Goal: Information Seeking & Learning: Compare options

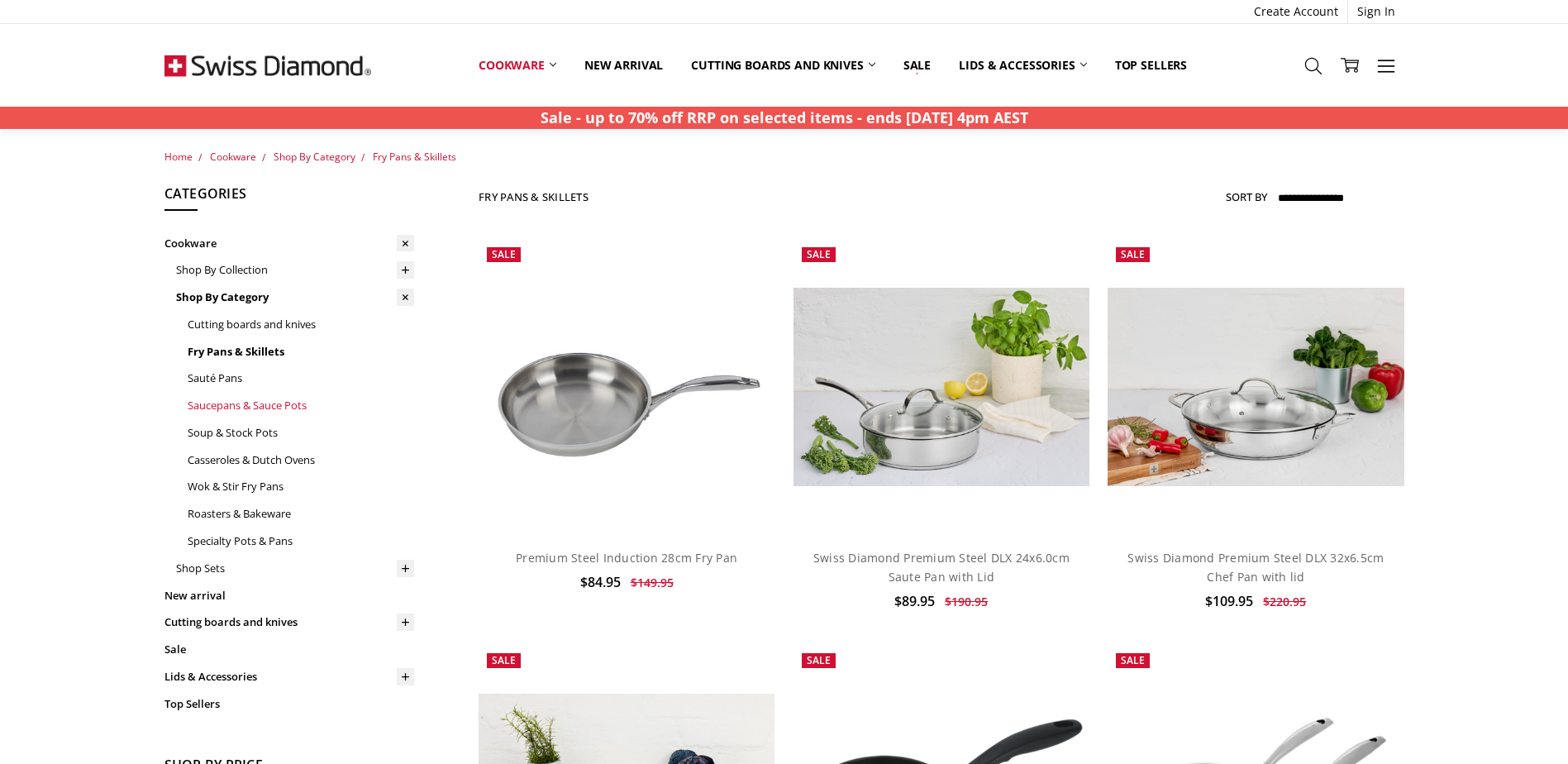
scroll to position [1, 0]
click at [1311, 66] on icon at bounding box center [1314, 66] width 18 height 18
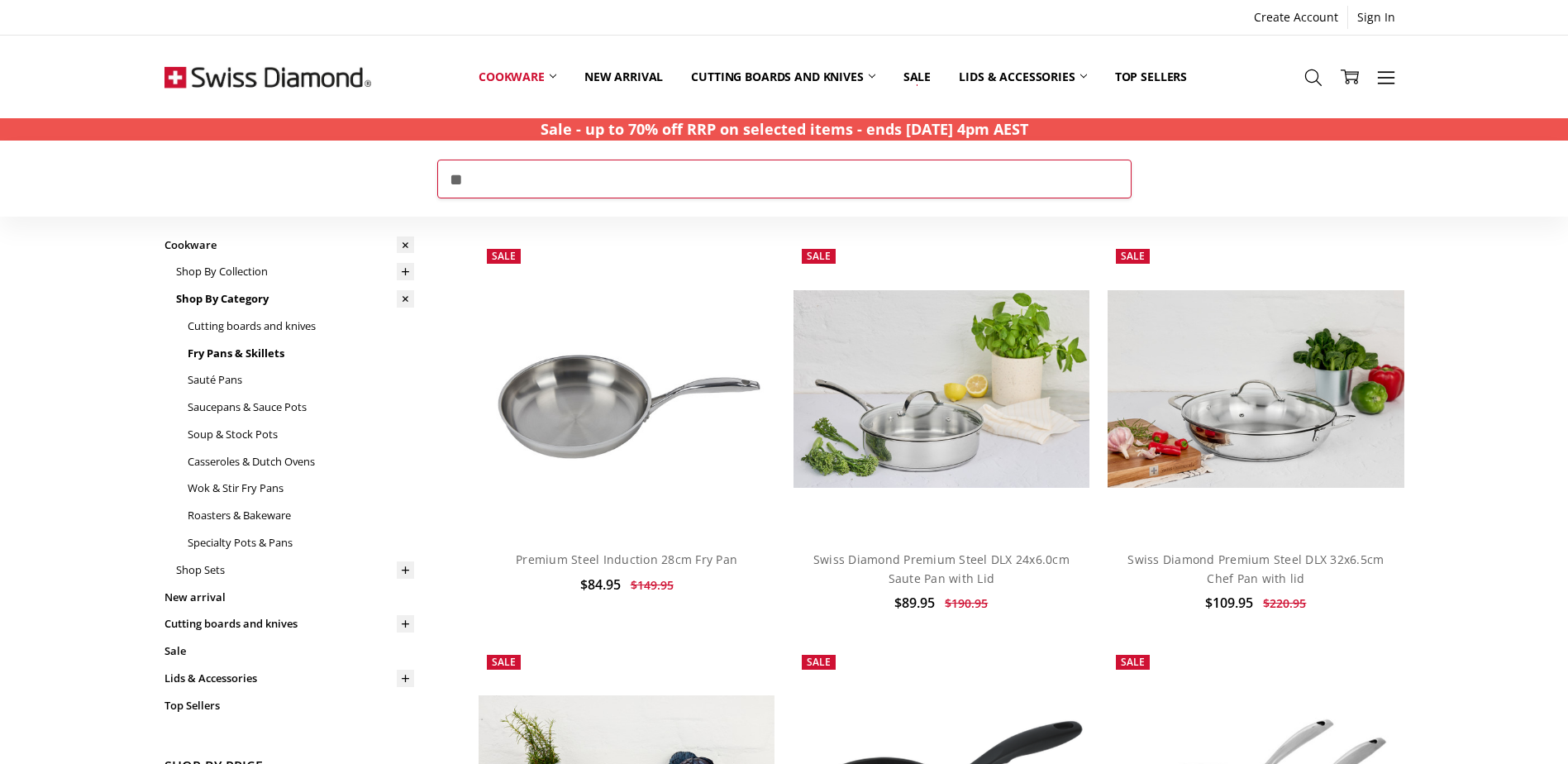
type input "**"
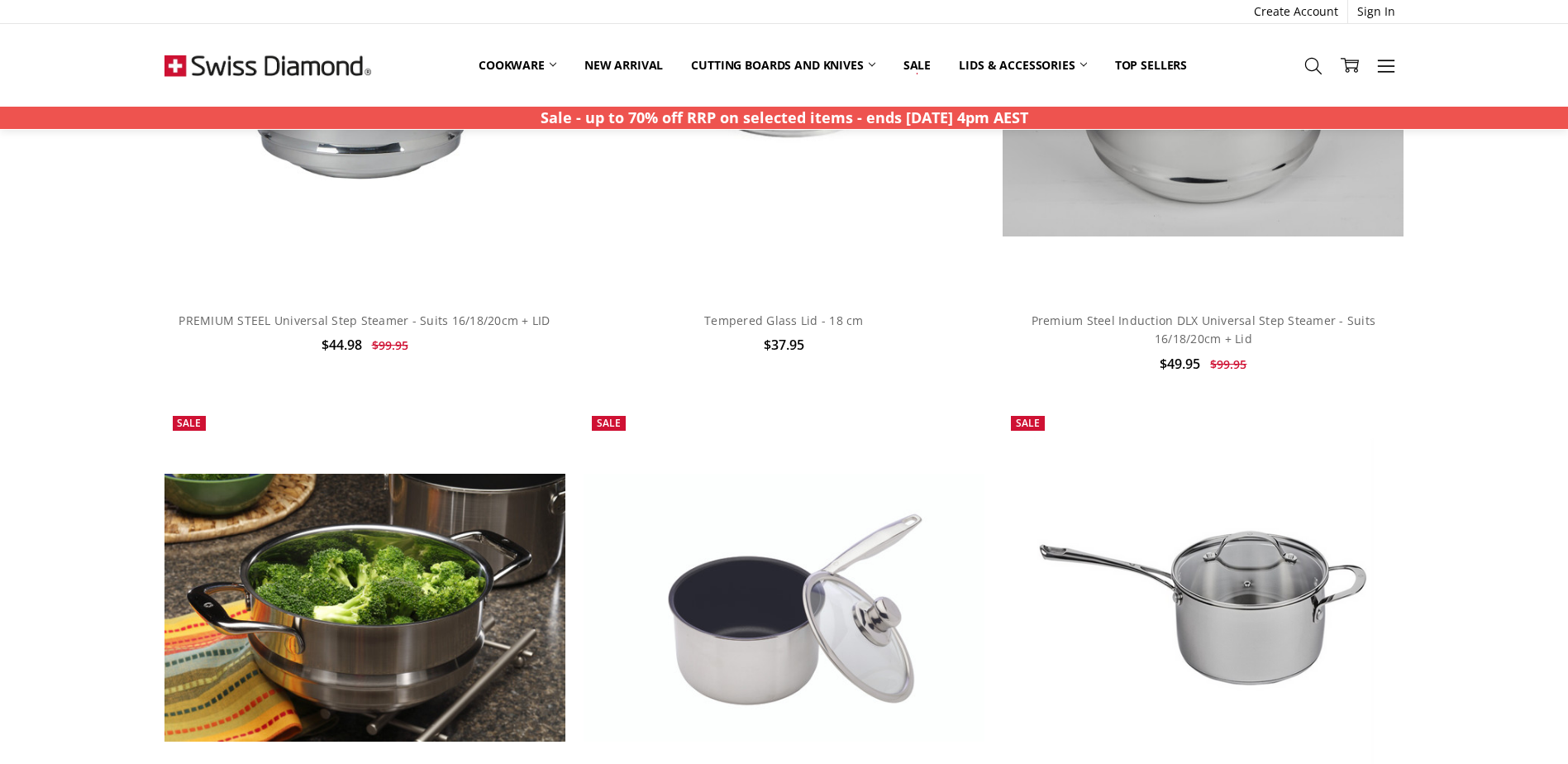
scroll to position [390, 0]
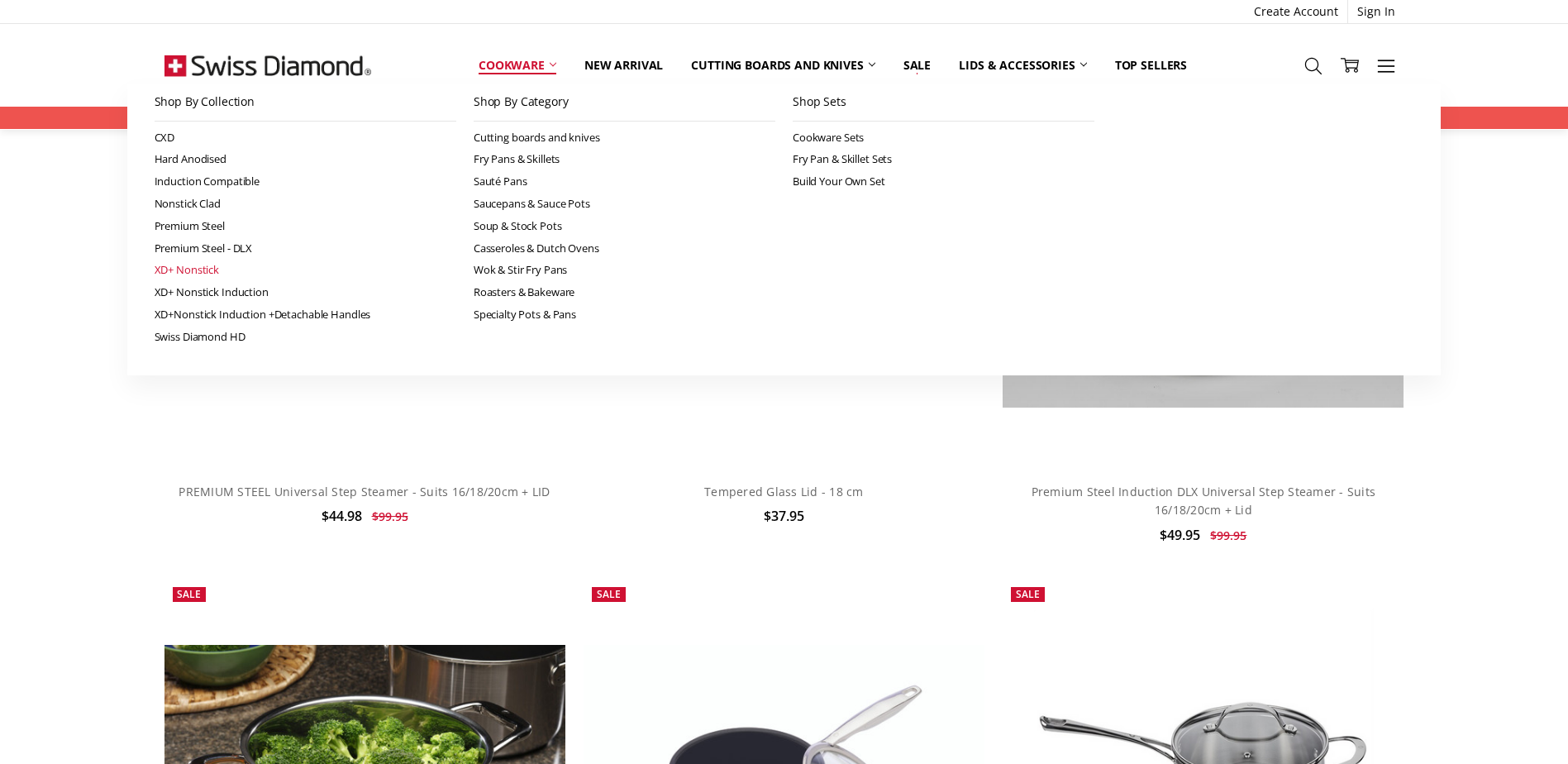
click at [183, 271] on link "XD+ Nonstick" at bounding box center [305, 270] width 302 height 22
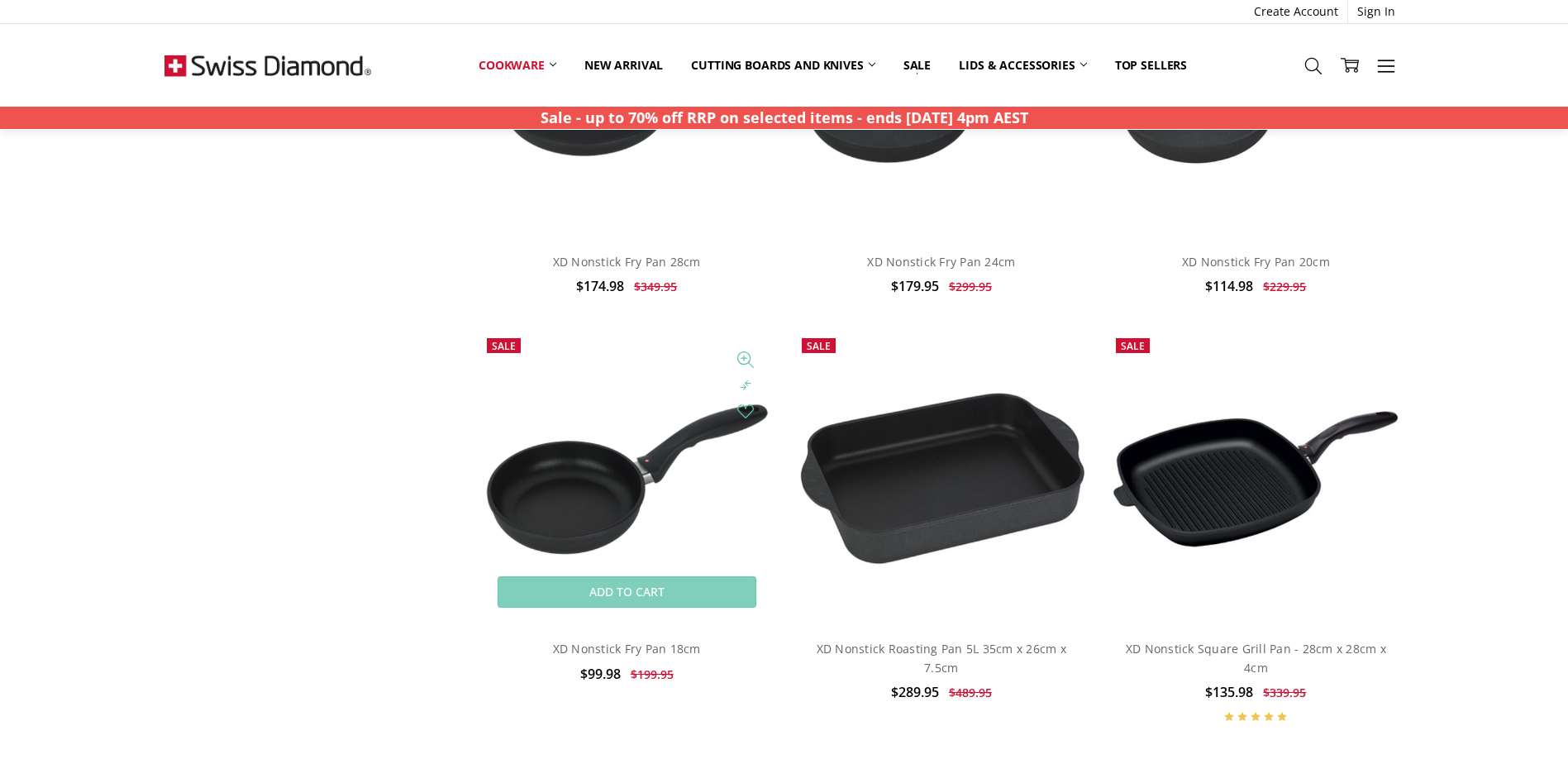
scroll to position [4762, 0]
click at [566, 527] on img at bounding box center [626, 477] width 296 height 166
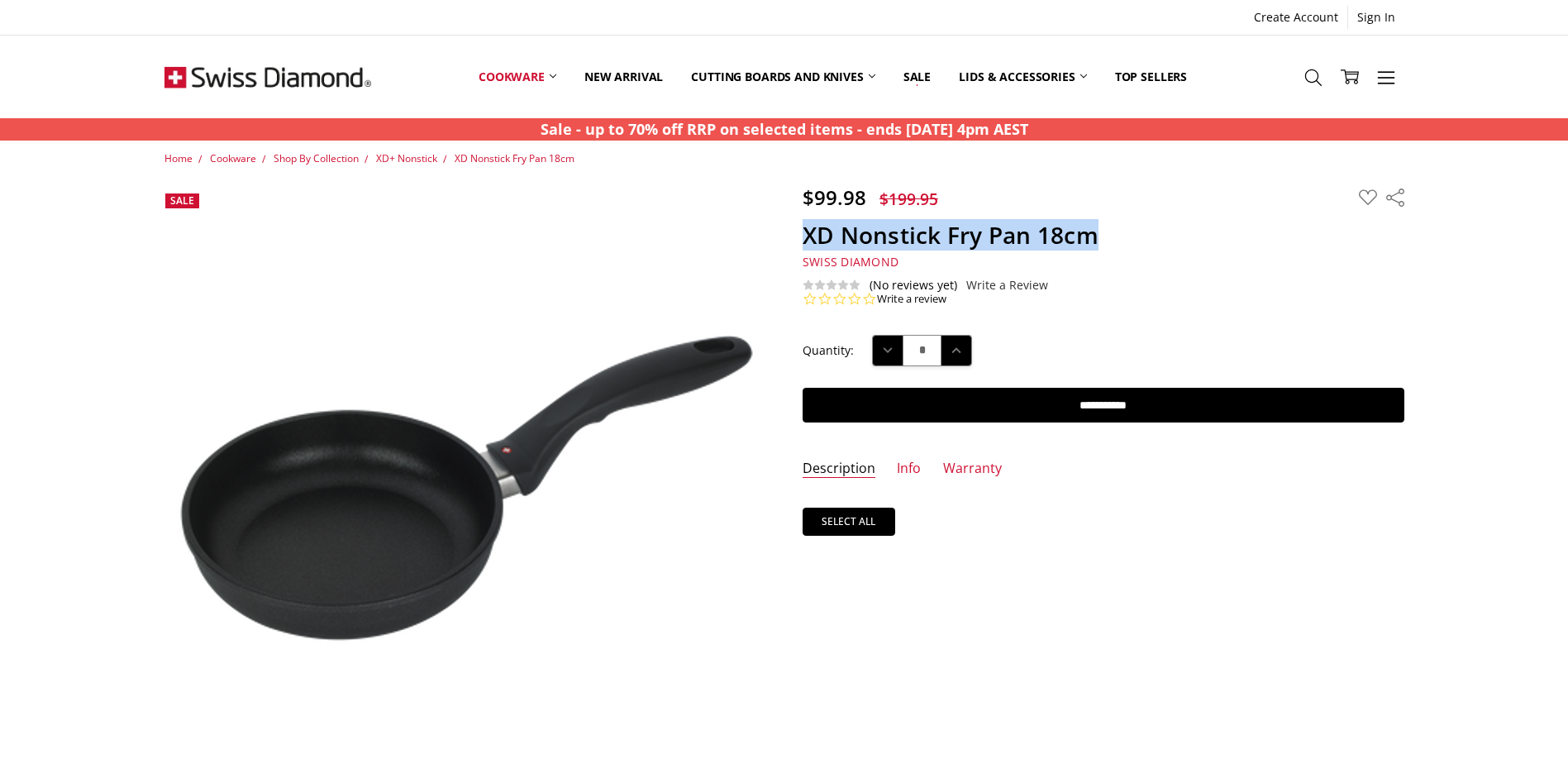
drag, startPoint x: 799, startPoint y: 233, endPoint x: 1101, endPoint y: 230, distance: 302.0
click at [1101, 230] on section "$99.98 $199.95 MSRP: You save Add to Wish List" at bounding box center [1104, 246] width 638 height 122
copy h1 "XD Nonstick Fry Pan 18cm"
click at [905, 465] on link "Info" at bounding box center [909, 469] width 24 height 19
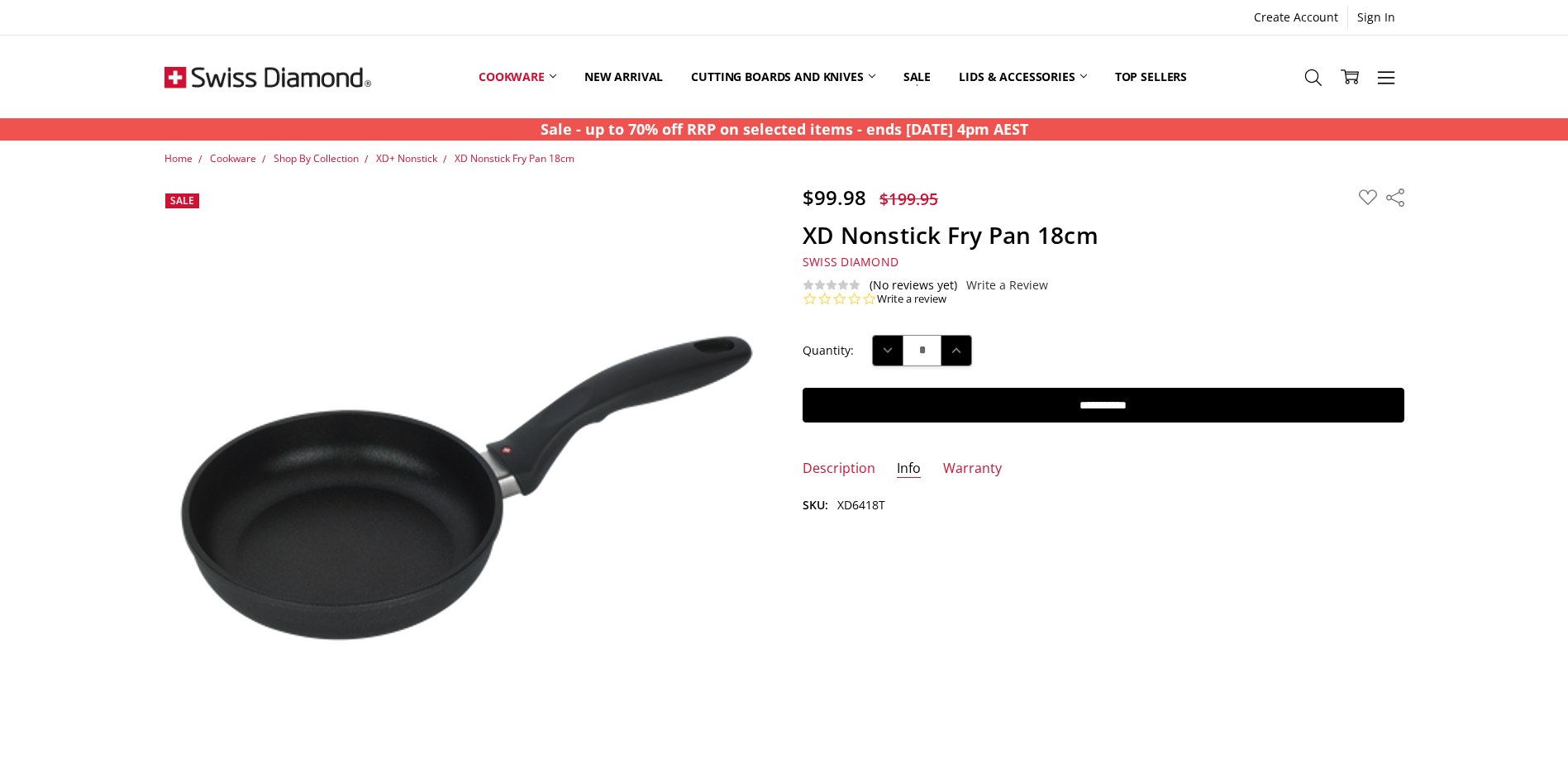
click at [946, 456] on div "$99.98 $199.95 MSRP: You save Add to Wish List" at bounding box center [784, 703] width 1278 height 1036
click at [822, 469] on link "Description" at bounding box center [839, 469] width 73 height 19
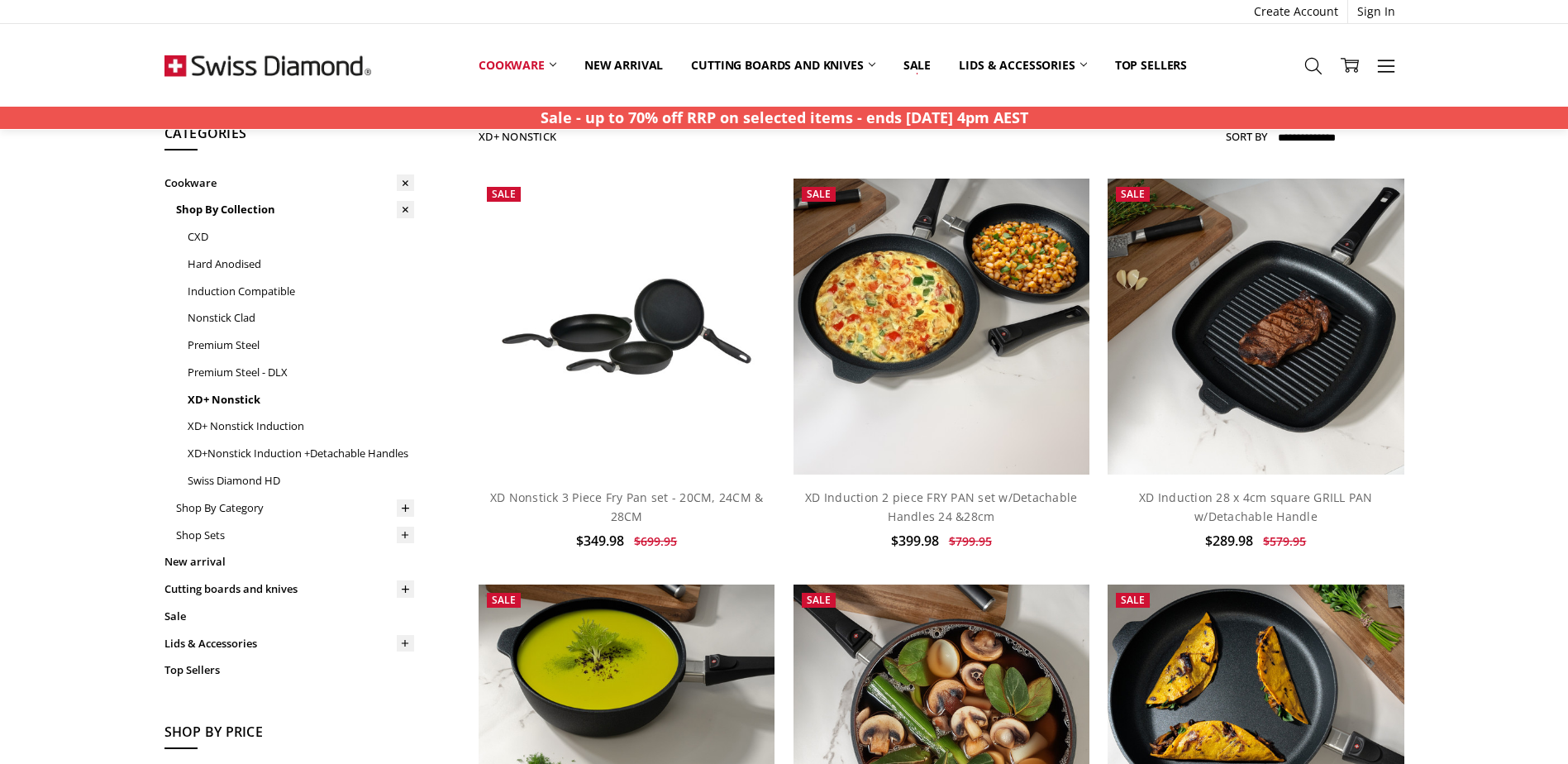
scroll to position [59, 0]
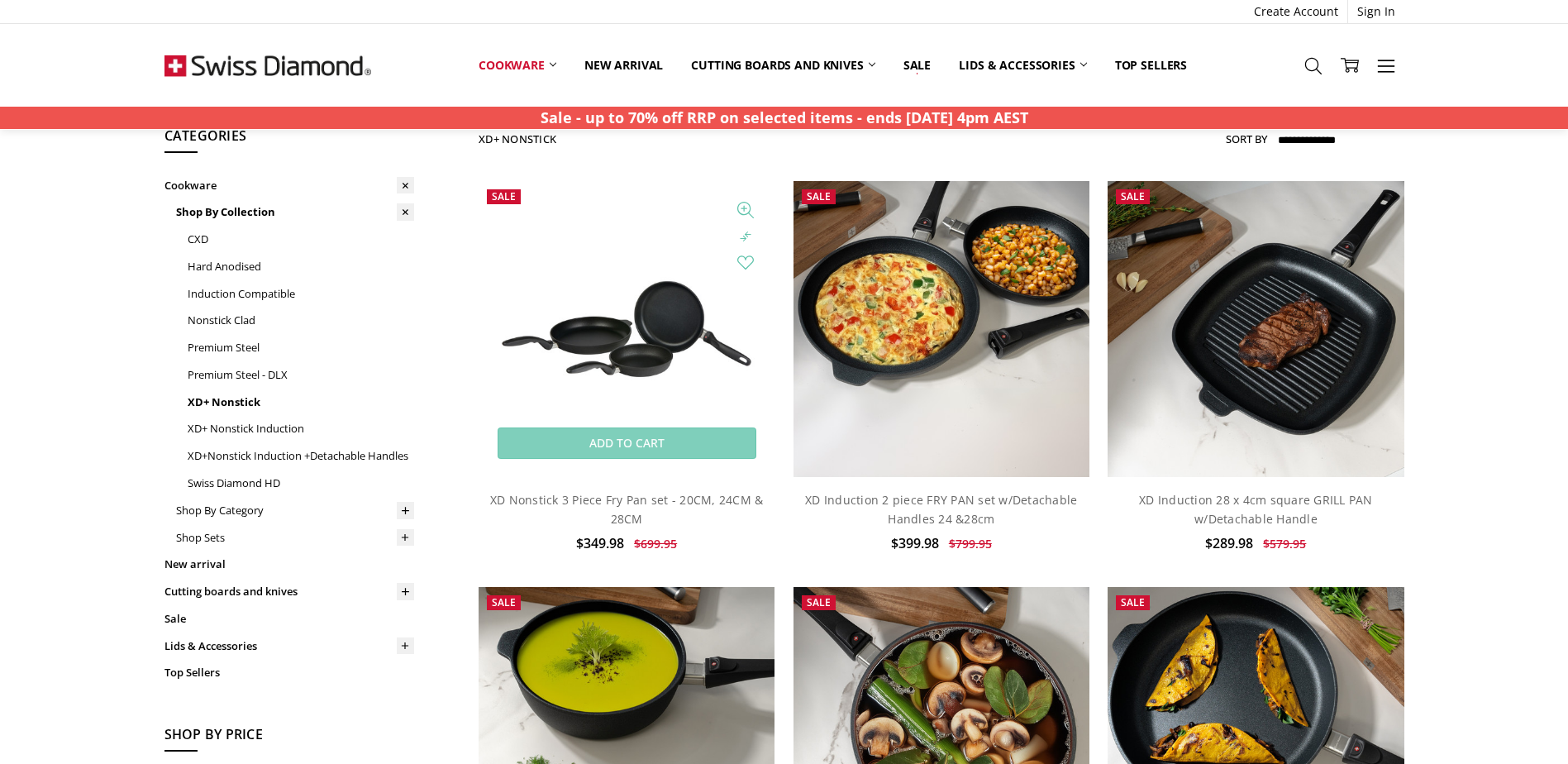
click at [646, 390] on img at bounding box center [626, 328] width 296 height 148
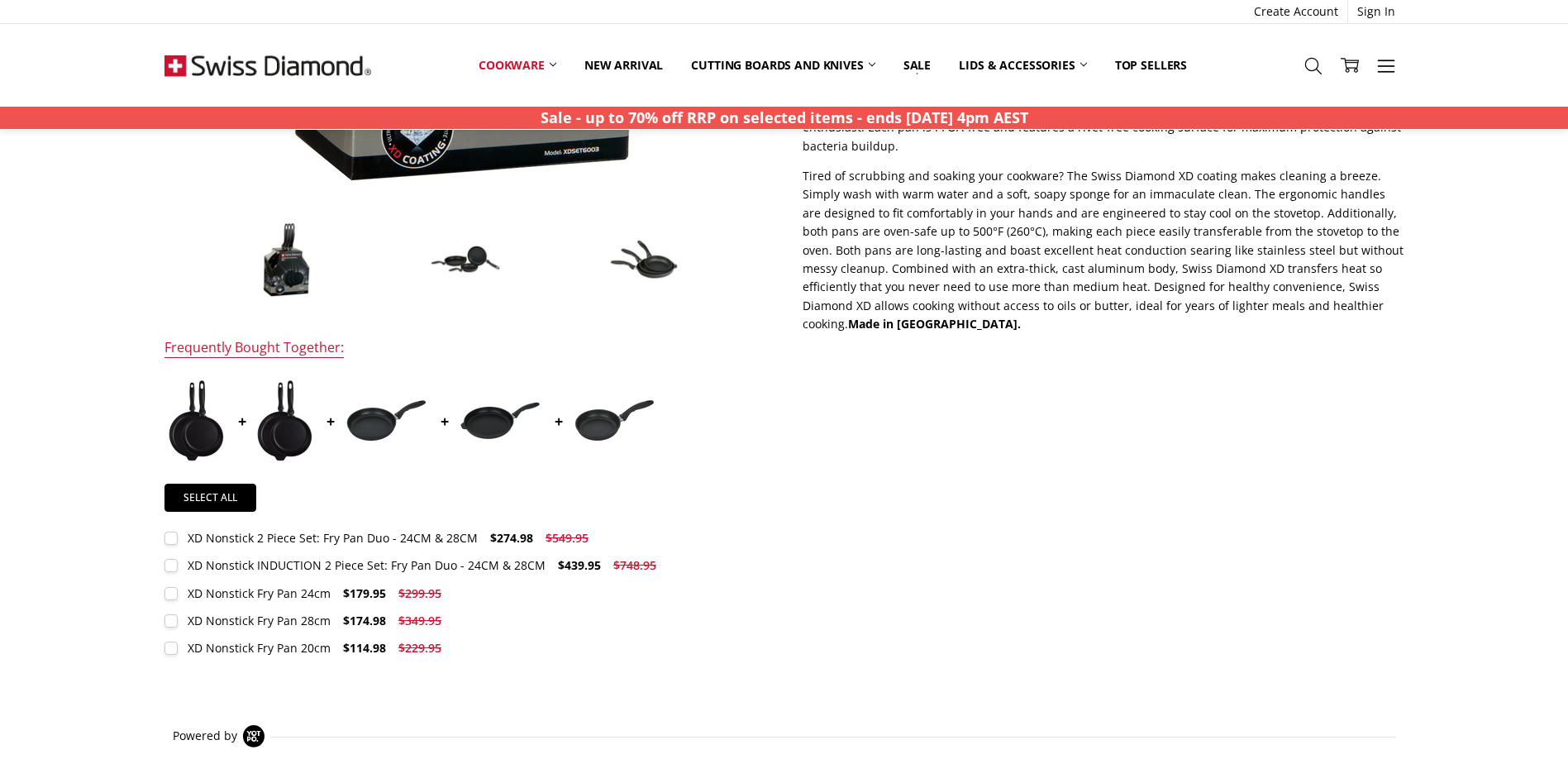
scroll to position [578, 0]
click at [377, 427] on img at bounding box center [386, 420] width 82 height 45
click at [385, 428] on img at bounding box center [386, 420] width 82 height 45
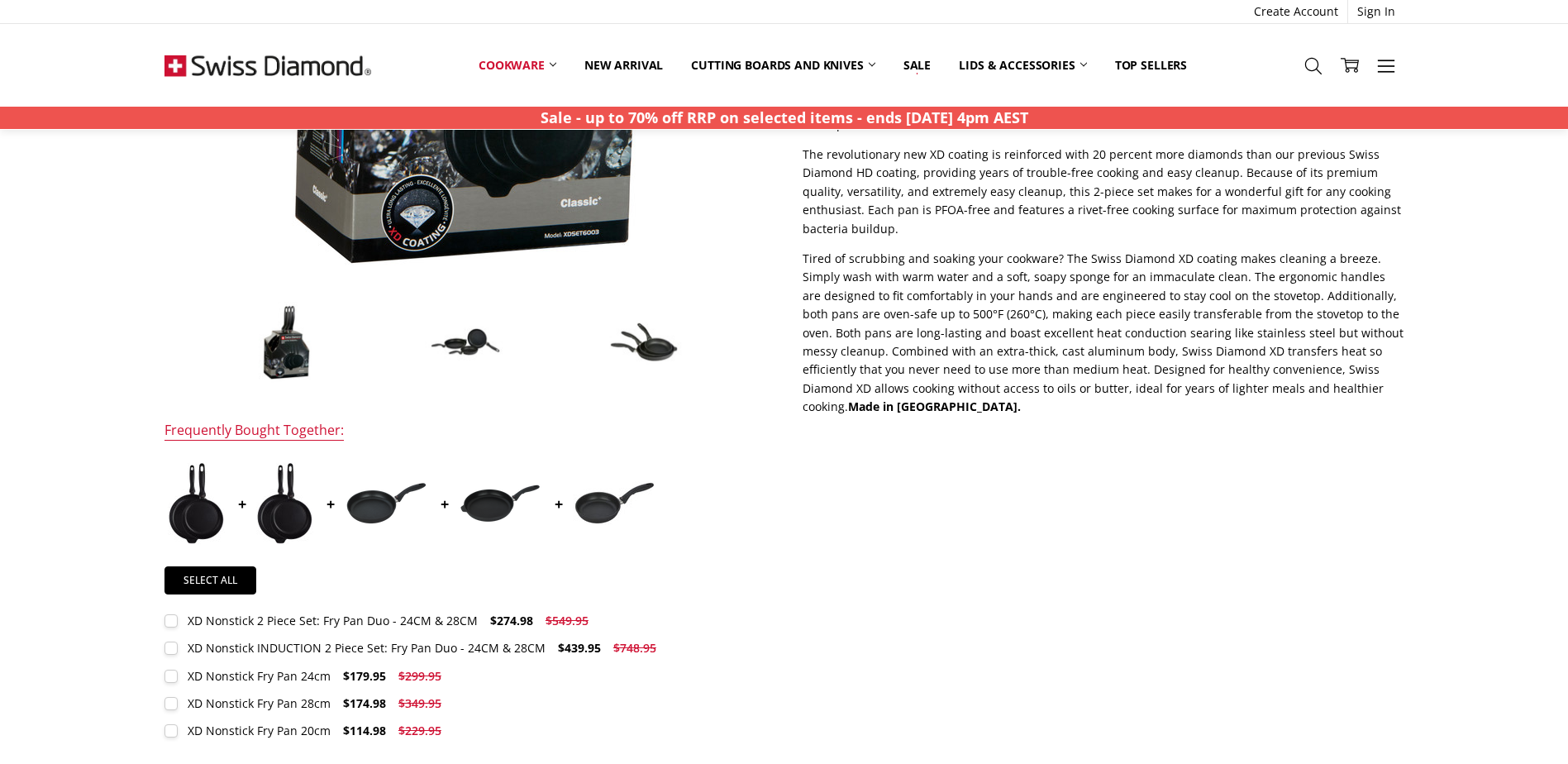
click at [368, 510] on img at bounding box center [386, 504] width 82 height 45
click at [378, 512] on img at bounding box center [386, 503] width 82 height 45
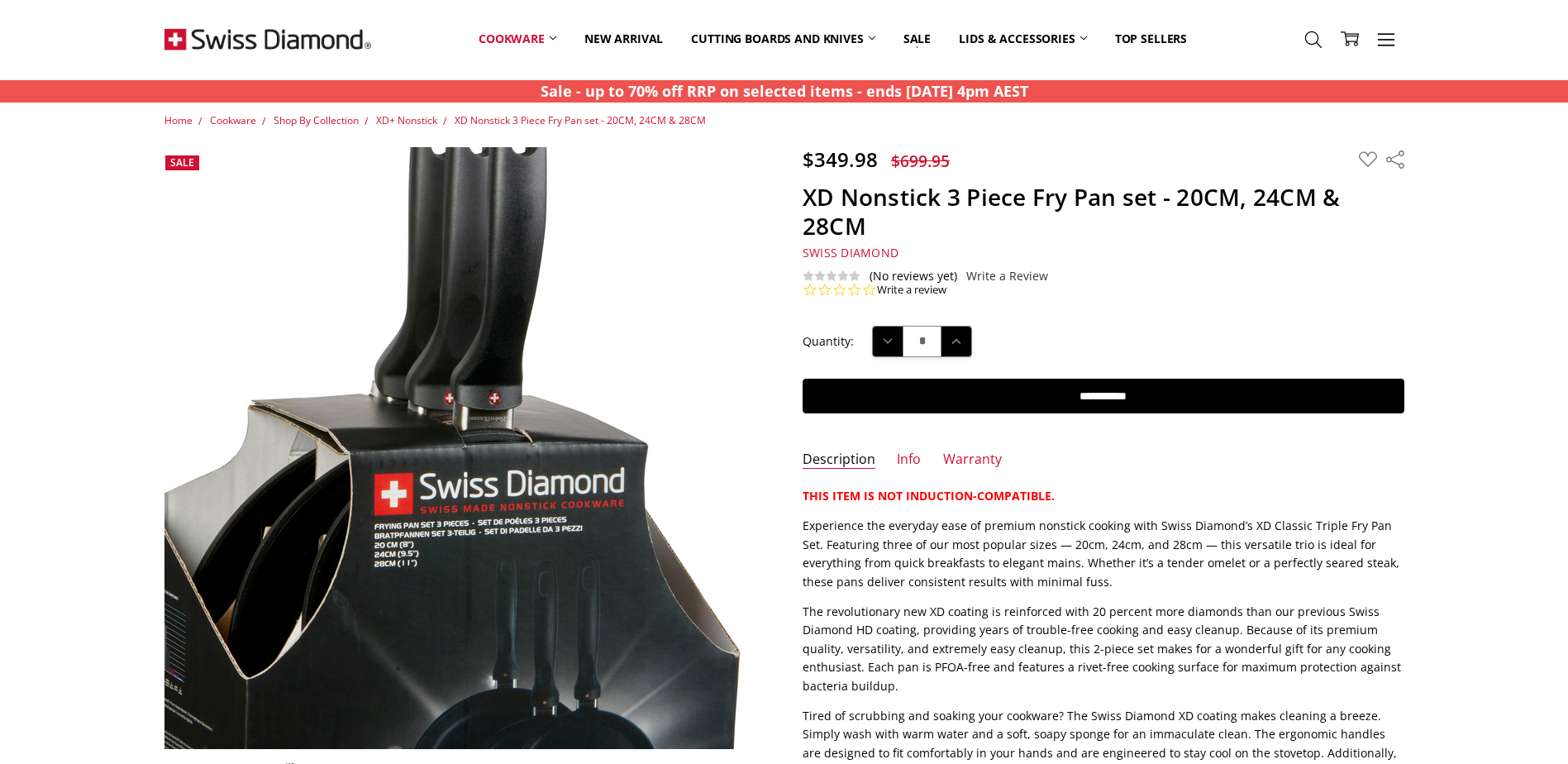
scroll to position [0, 0]
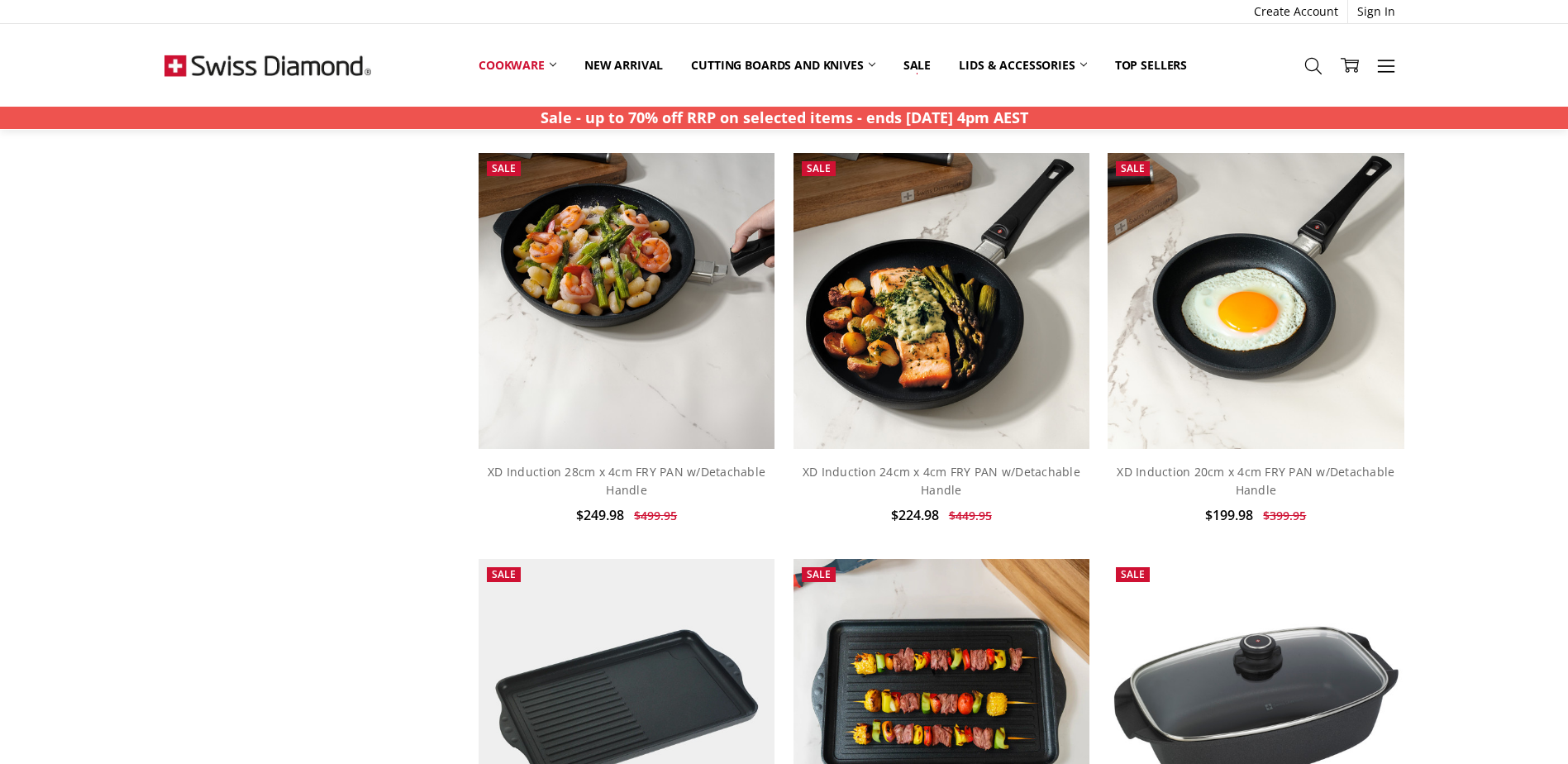
scroll to position [904, 0]
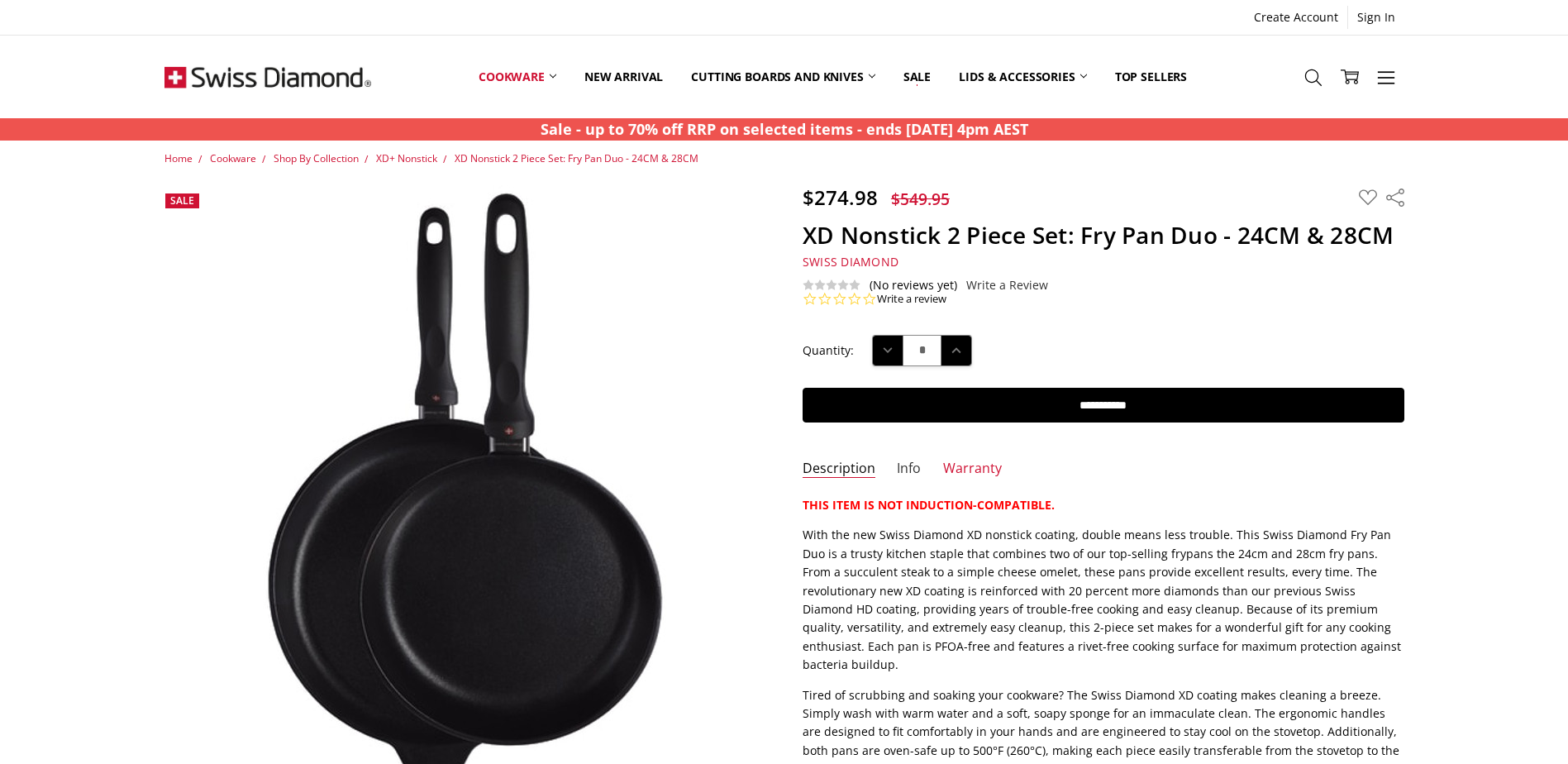
click at [901, 471] on link "Info" at bounding box center [909, 469] width 24 height 19
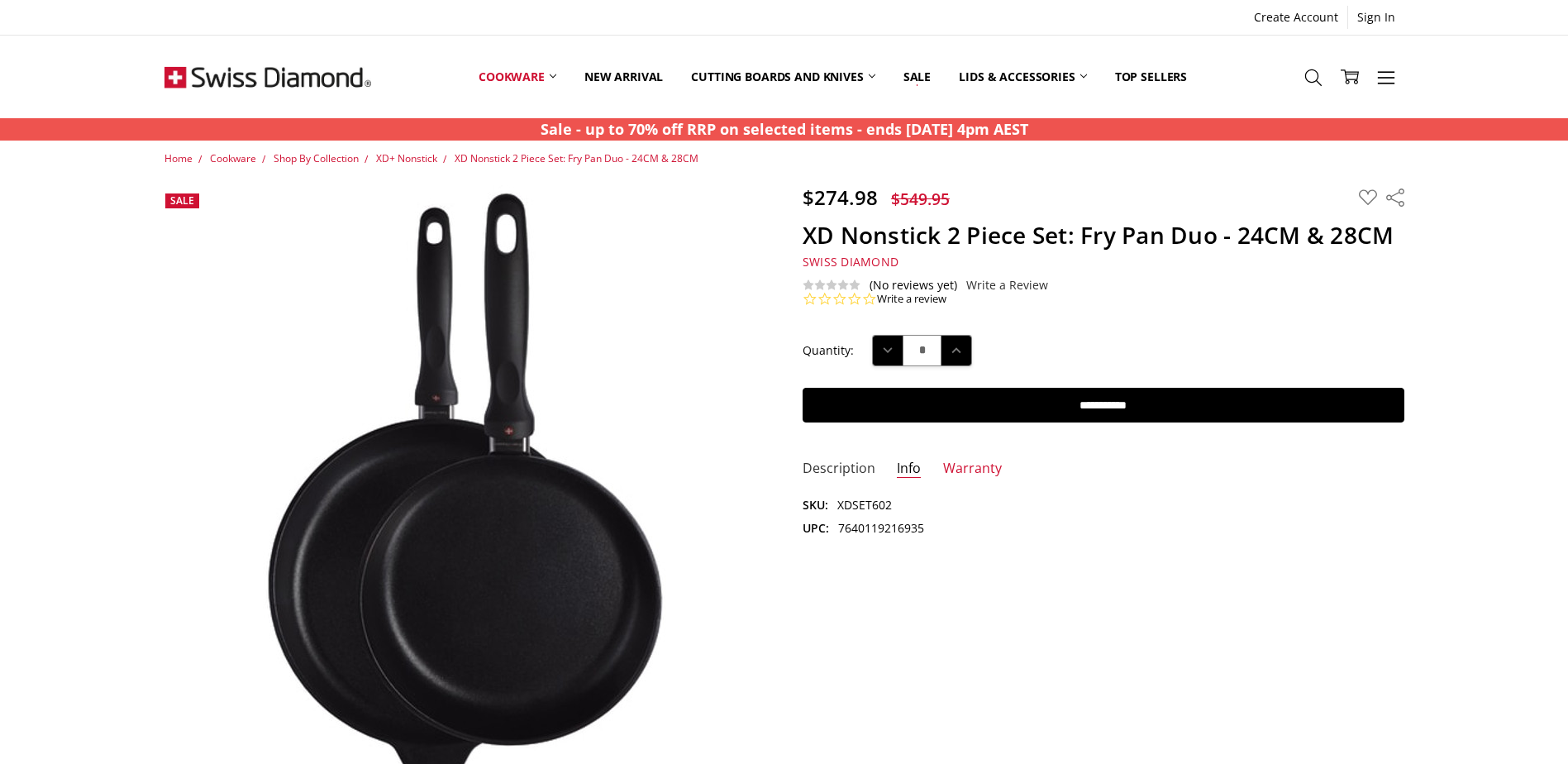
click at [838, 476] on link "Description" at bounding box center [839, 469] width 73 height 19
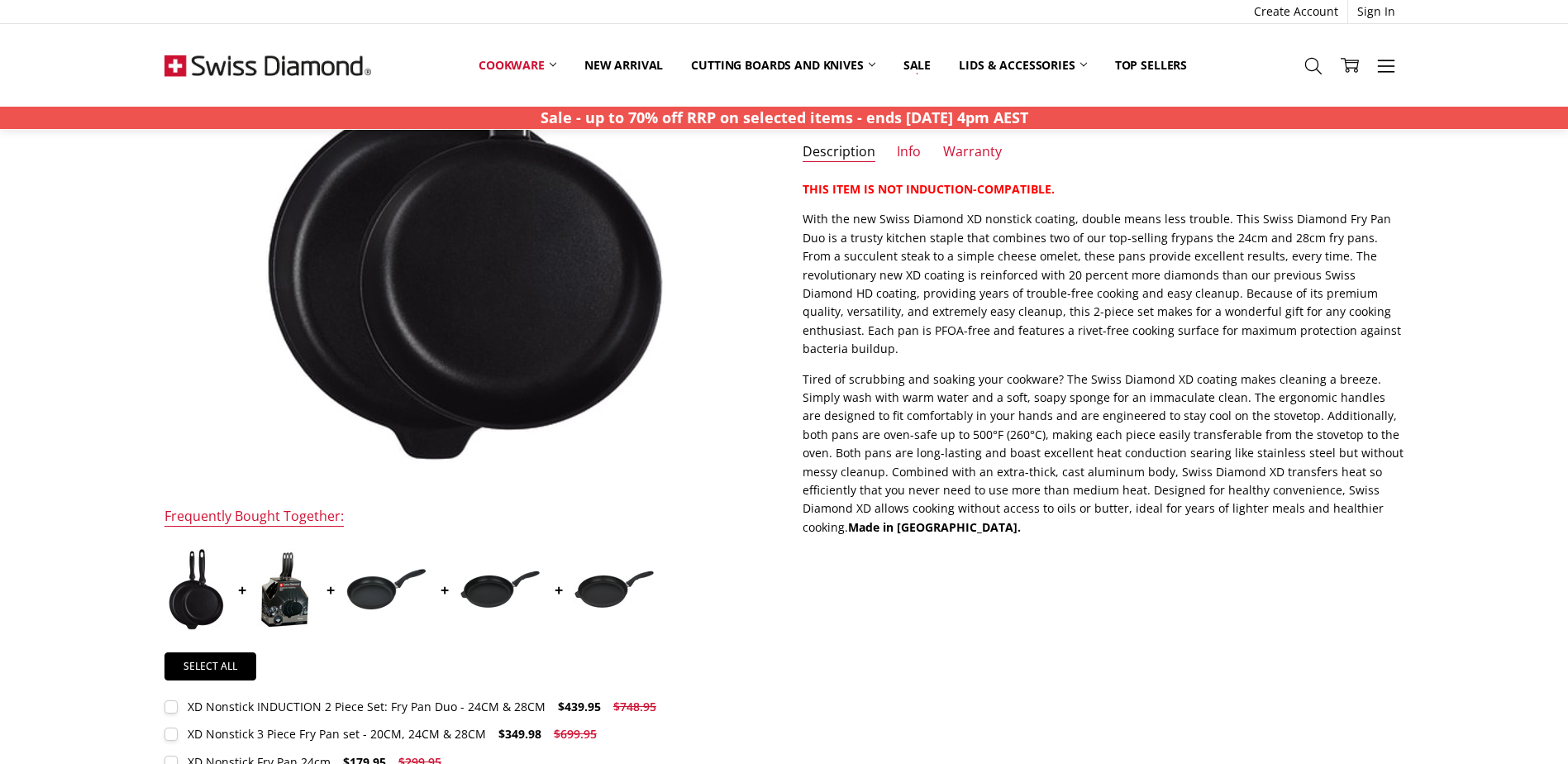
scroll to position [298, 0]
